Goal: Task Accomplishment & Management: Manage account settings

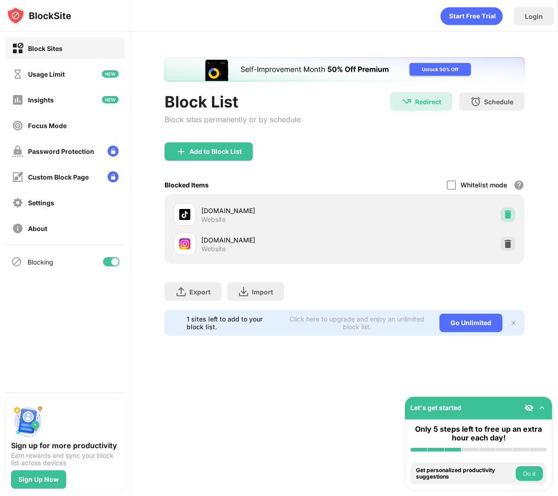
click at [510, 219] on div at bounding box center [508, 214] width 15 height 15
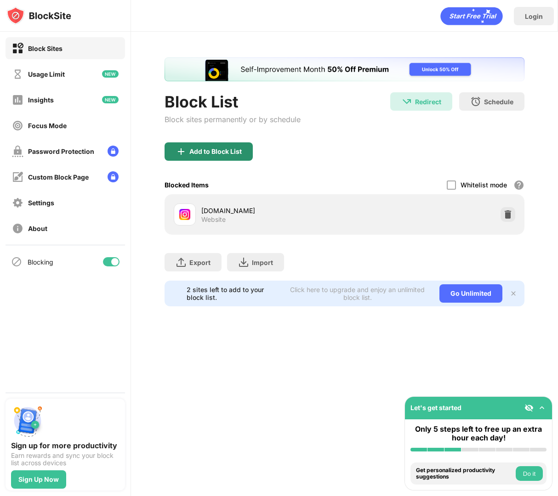
click at [242, 153] on div "Add to Block List" at bounding box center [209, 151] width 88 height 18
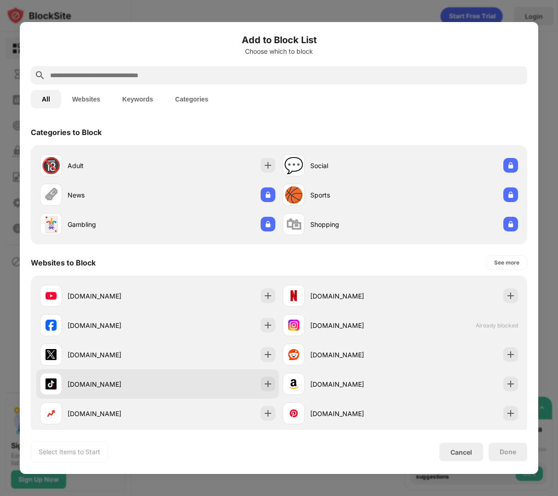
click at [160, 385] on div "[DOMAIN_NAME]" at bounding box center [157, 384] width 243 height 29
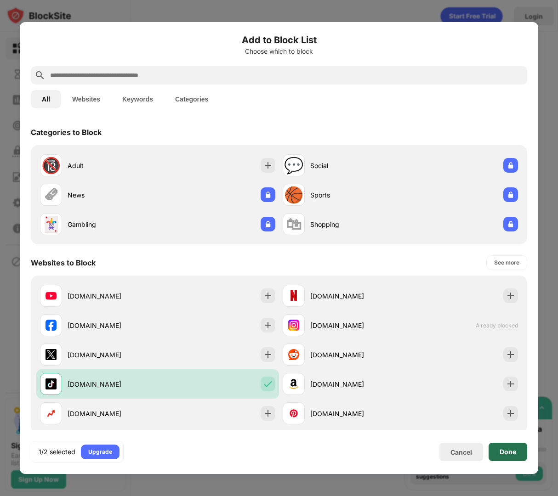
click at [517, 454] on div "Done" at bounding box center [508, 452] width 39 height 18
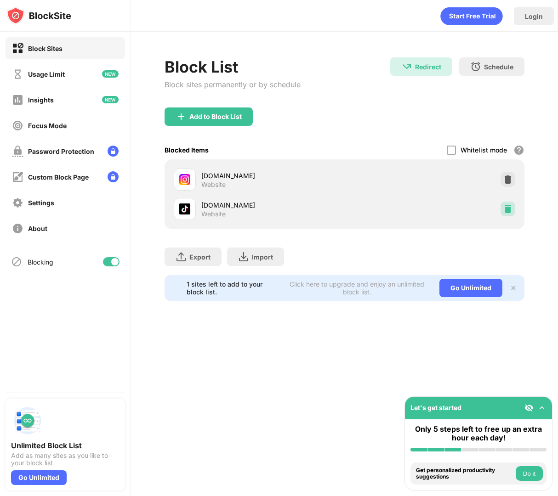
click at [505, 205] on img at bounding box center [507, 209] width 9 height 9
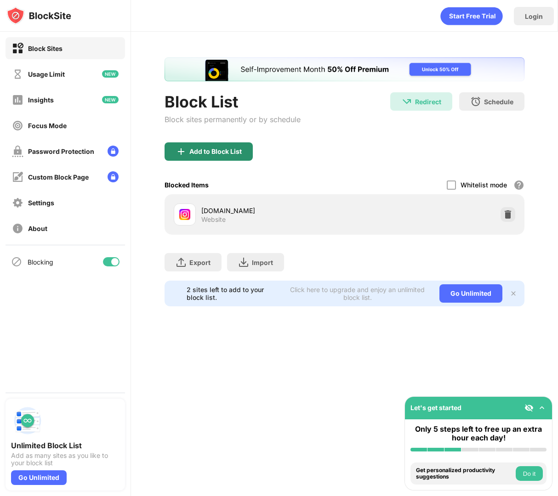
click at [219, 146] on div "Add to Block List" at bounding box center [209, 151] width 88 height 18
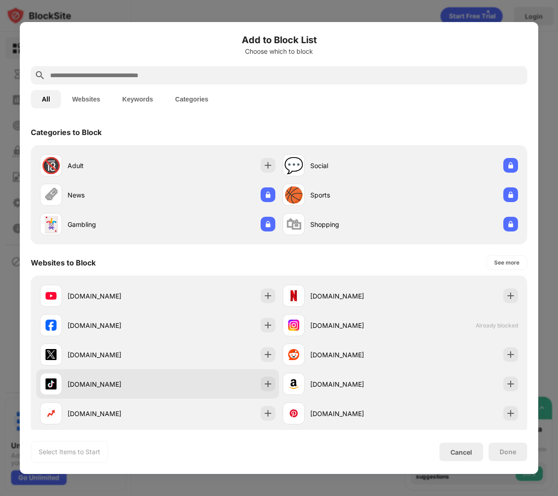
click at [175, 385] on div "[DOMAIN_NAME]" at bounding box center [157, 384] width 243 height 29
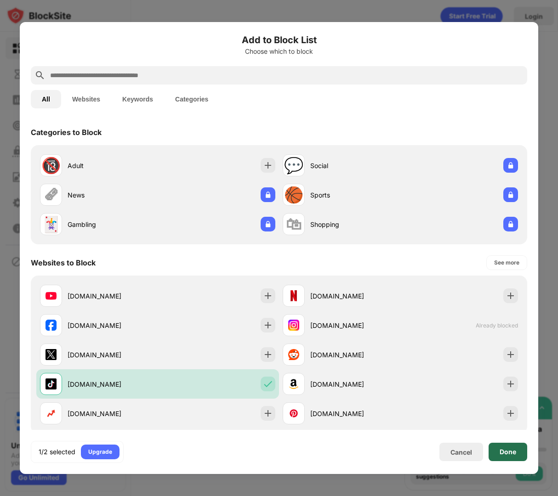
click at [509, 449] on div "Done" at bounding box center [508, 452] width 17 height 7
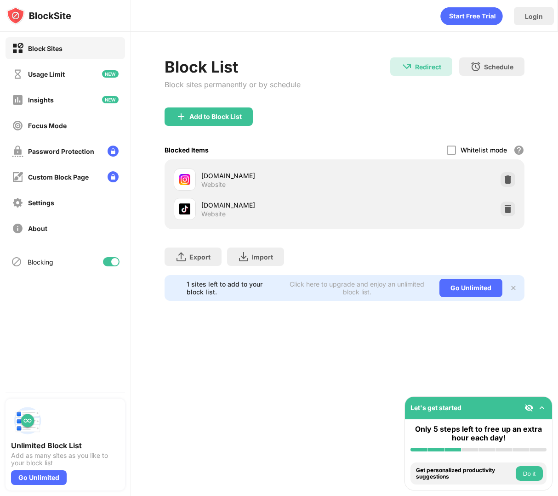
click at [507, 206] on img at bounding box center [507, 209] width 9 height 9
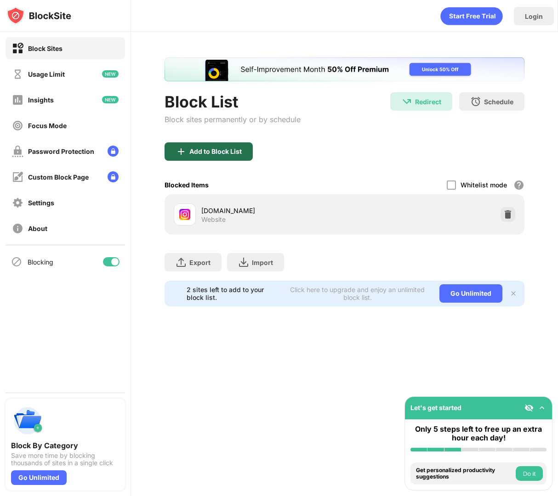
click at [226, 153] on div "Add to Block List" at bounding box center [215, 151] width 52 height 7
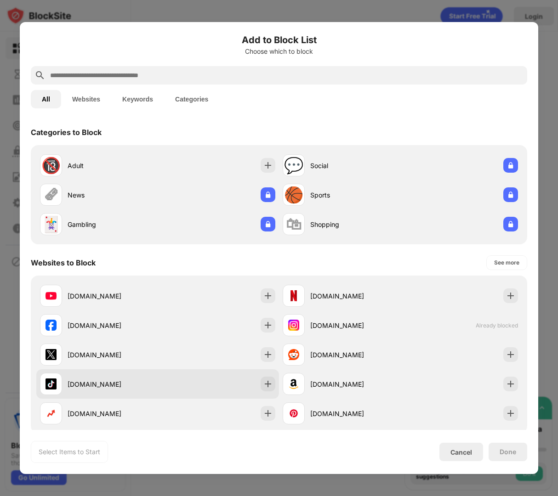
click at [201, 380] on div "[DOMAIN_NAME]" at bounding box center [157, 384] width 243 height 29
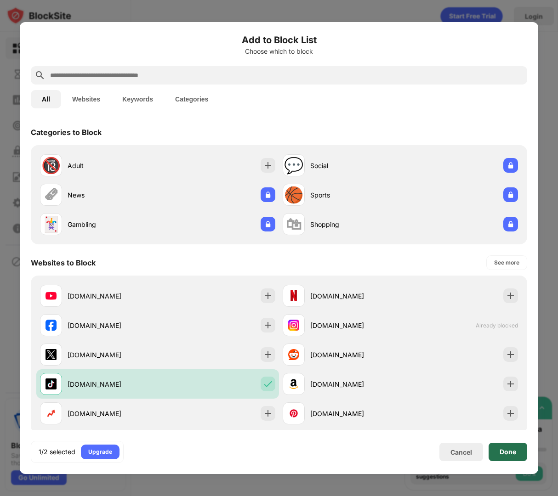
click at [499, 456] on div "Done" at bounding box center [508, 452] width 39 height 18
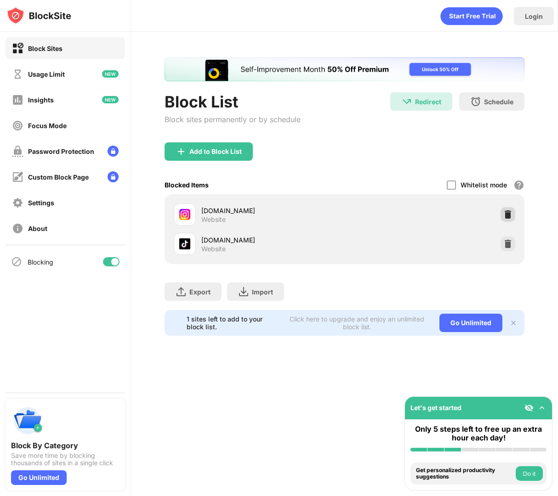
click at [503, 213] on img at bounding box center [507, 214] width 9 height 9
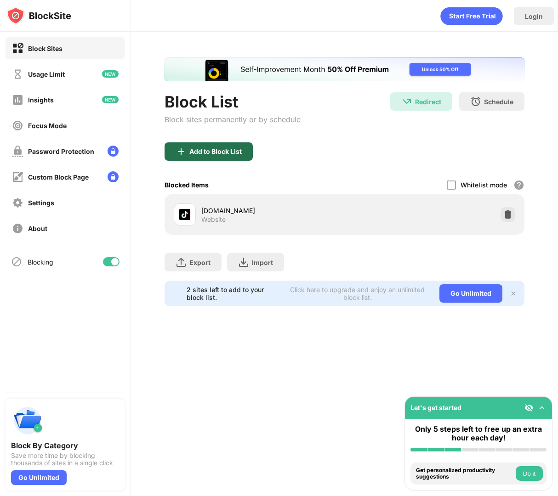
click at [195, 158] on div "Add to Block List" at bounding box center [209, 151] width 88 height 18
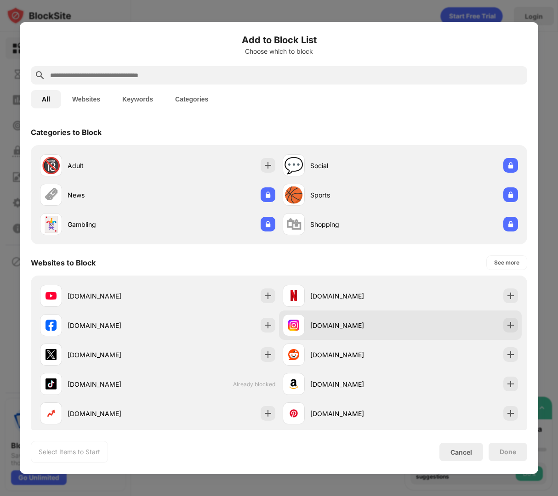
click at [381, 335] on div "[DOMAIN_NAME]" at bounding box center [342, 325] width 118 height 22
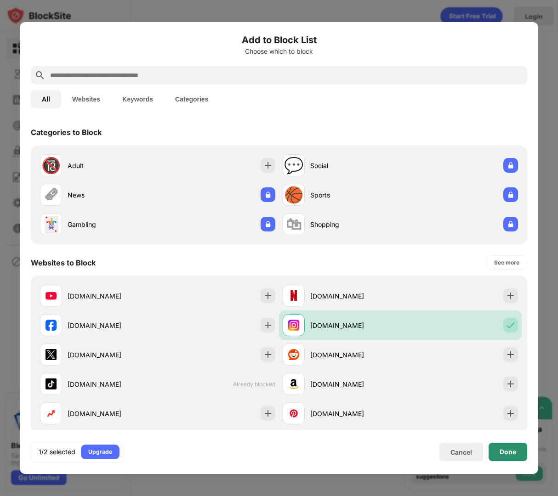
click at [515, 455] on div "Done" at bounding box center [508, 452] width 17 height 7
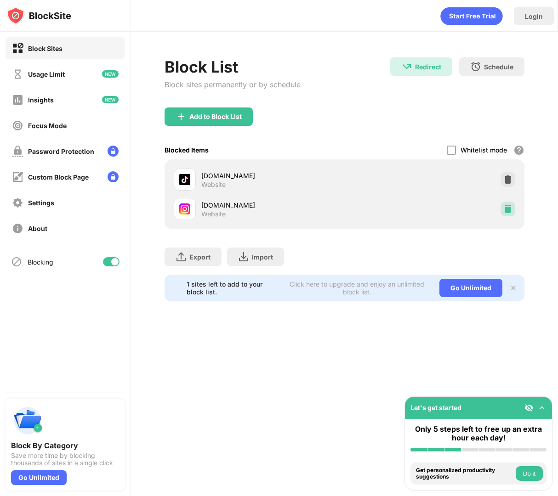
click at [505, 210] on img at bounding box center [507, 209] width 9 height 9
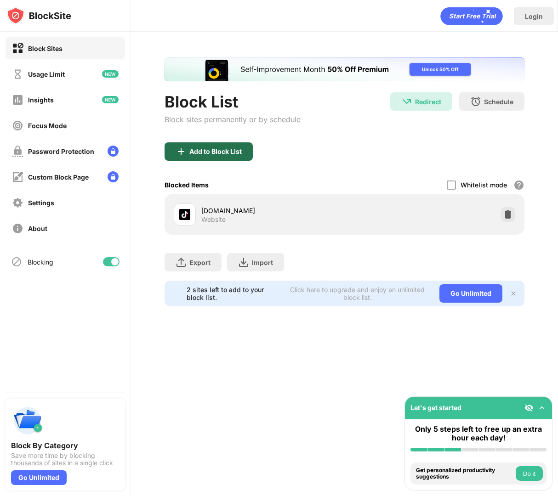
click at [205, 155] on div "Add to Block List" at bounding box center [215, 151] width 52 height 7
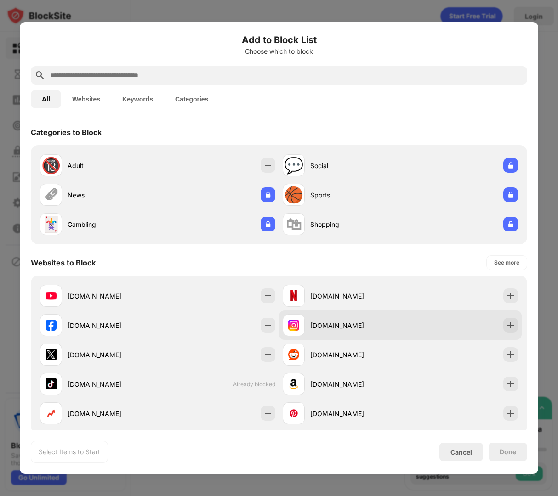
click at [333, 335] on div "[DOMAIN_NAME]" at bounding box center [342, 325] width 118 height 22
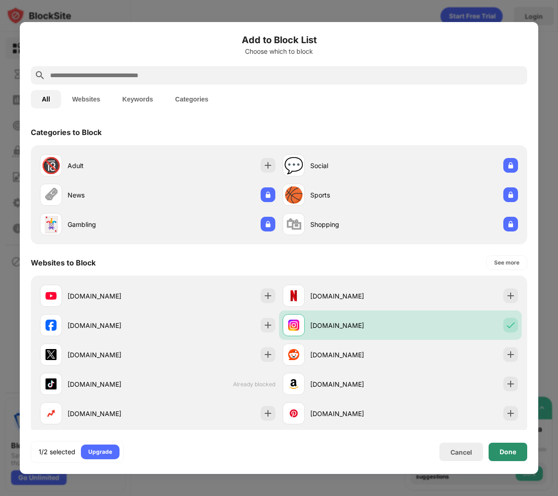
click at [513, 446] on div "Done" at bounding box center [508, 452] width 39 height 18
